Goal: Check status: Check status

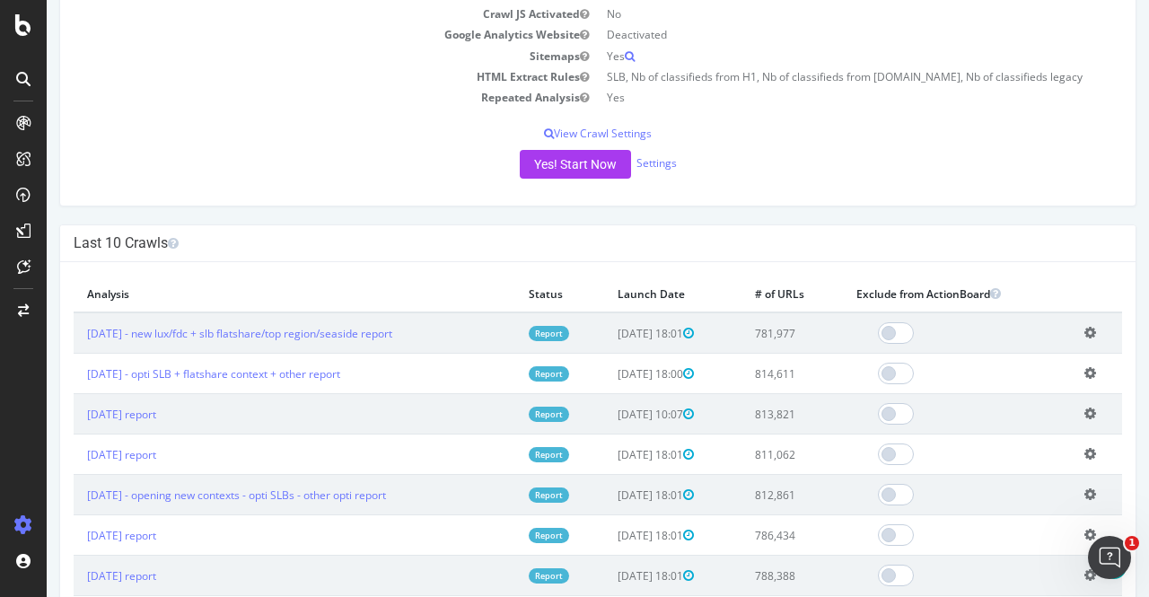
scroll to position [394, 0]
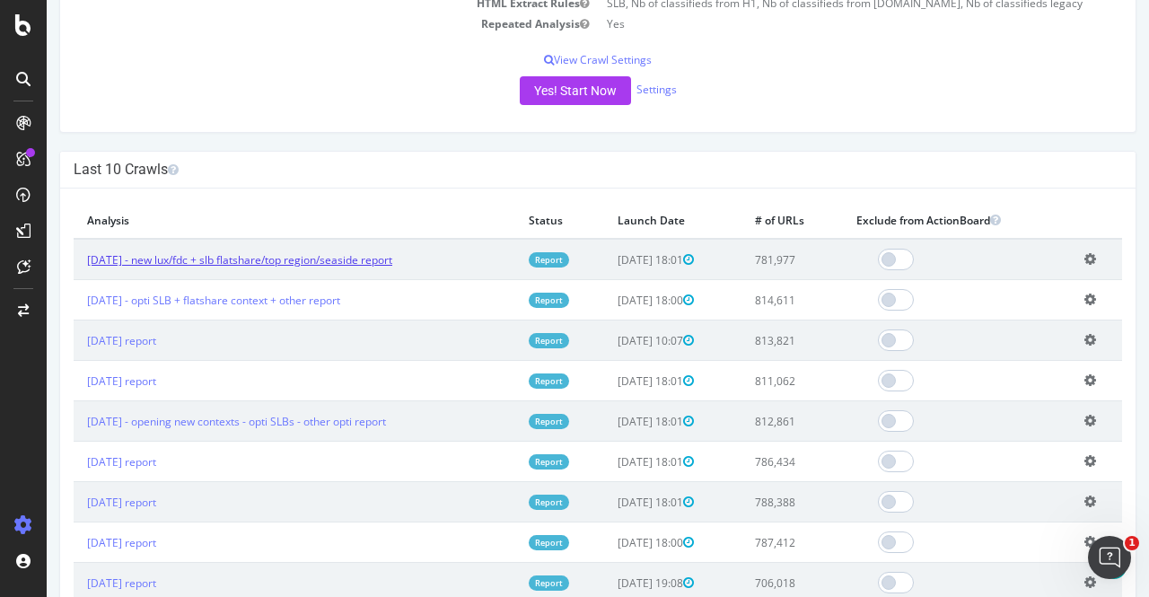
click at [241, 252] on link "[DATE] - new lux/fdc + slb flatshare/top region/seaside report" at bounding box center [239, 259] width 305 height 15
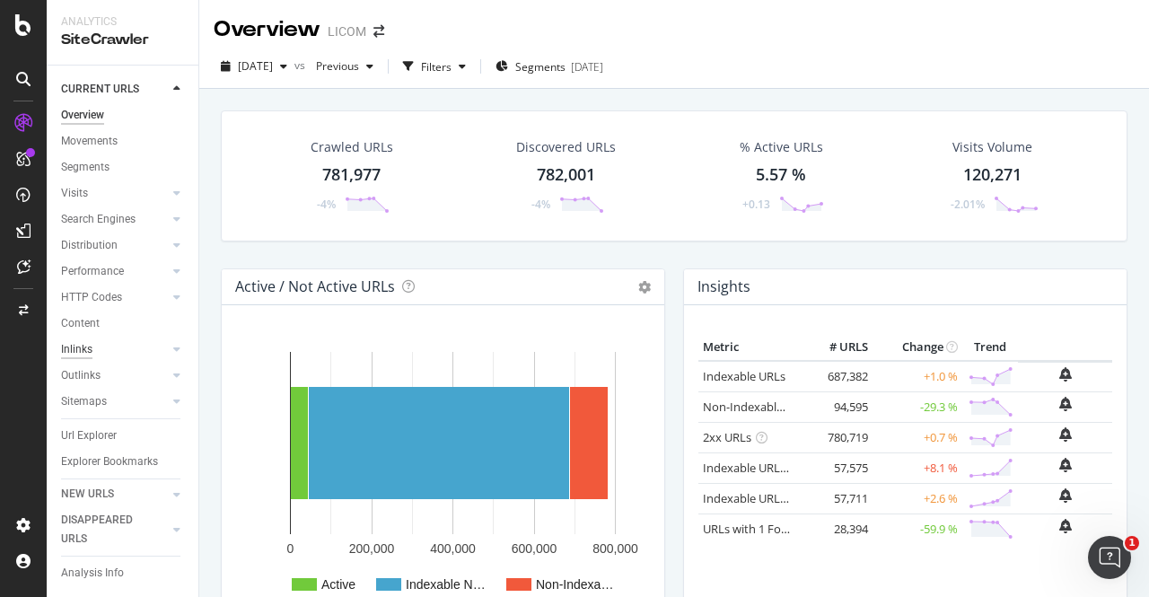
click at [86, 346] on div "Inlinks" at bounding box center [76, 349] width 31 height 19
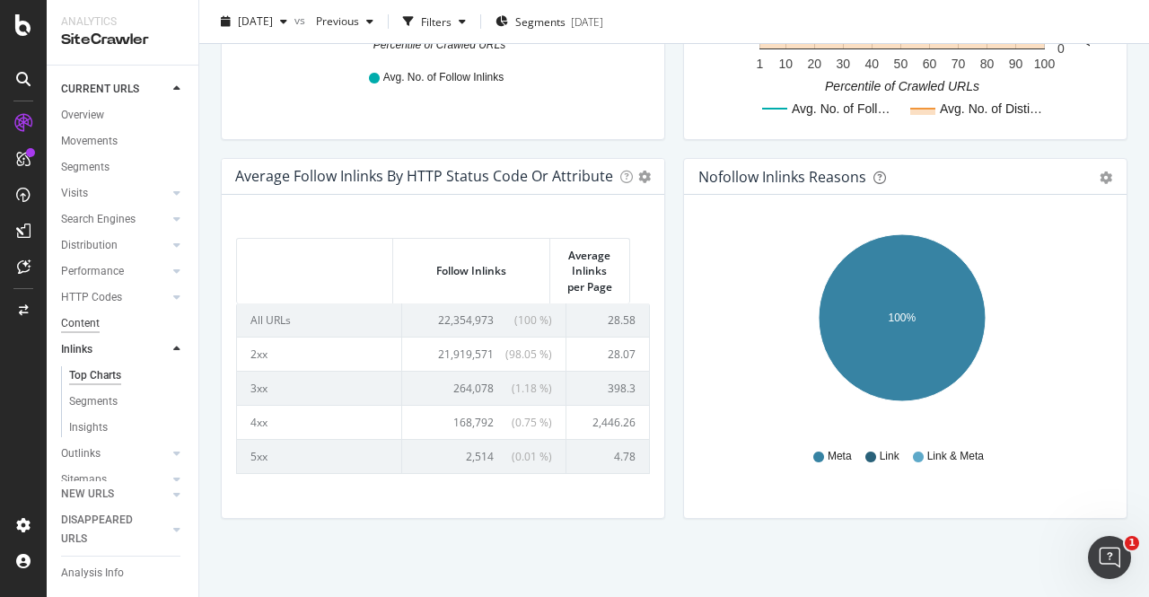
click at [86, 328] on div "Content" at bounding box center [80, 323] width 39 height 19
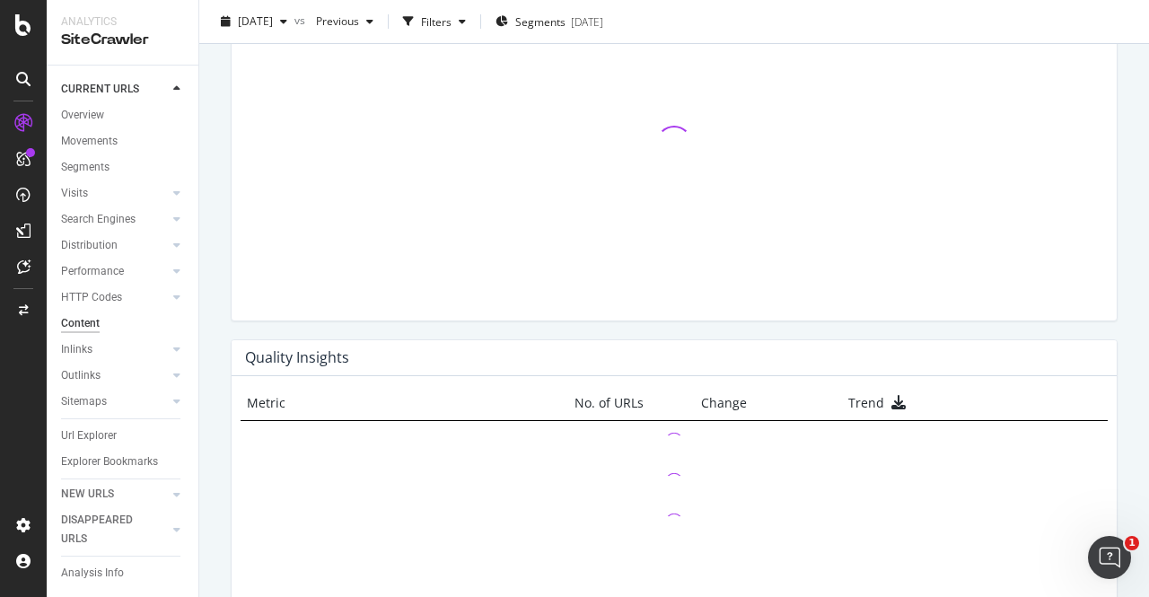
scroll to position [1222, 0]
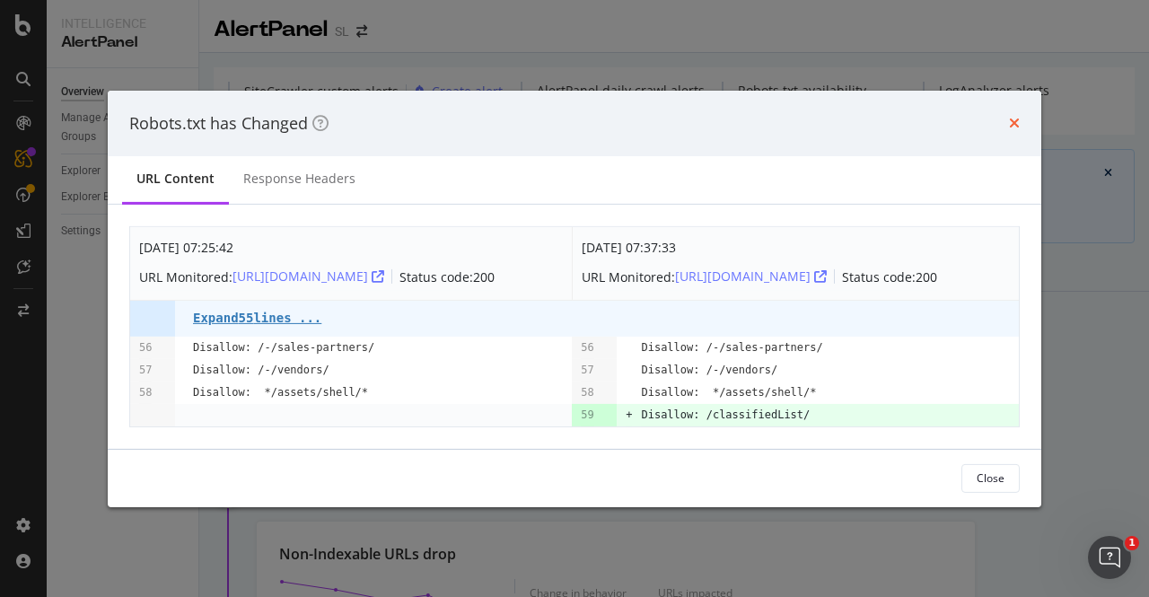
click at [1011, 118] on icon "times" at bounding box center [1014, 123] width 11 height 14
